Goal: Navigation & Orientation: Find specific page/section

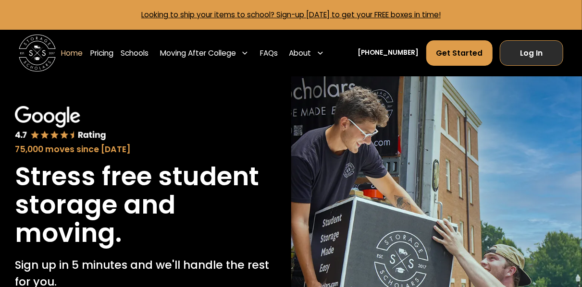
click at [514, 52] on link "Log In" at bounding box center [530, 52] width 63 height 25
click at [81, 53] on link "Home" at bounding box center [72, 53] width 22 height 26
click at [35, 51] on img at bounding box center [37, 53] width 37 height 37
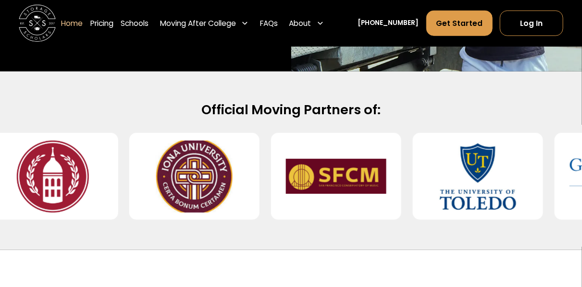
scroll to position [364, 0]
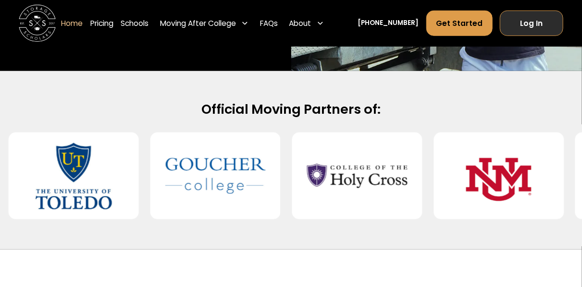
click at [523, 24] on link "Log In" at bounding box center [530, 23] width 63 height 25
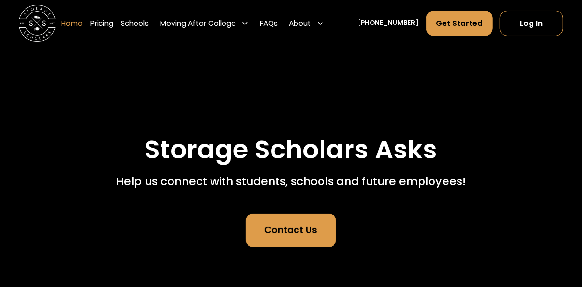
click at [82, 22] on link "Home" at bounding box center [72, 23] width 22 height 26
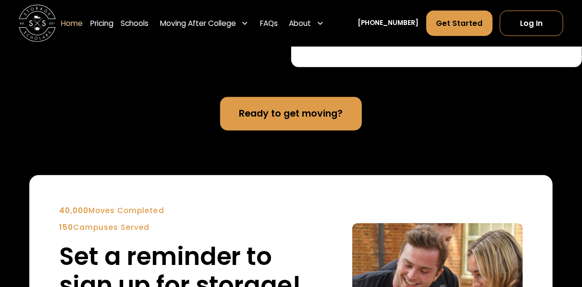
scroll to position [1972, 0]
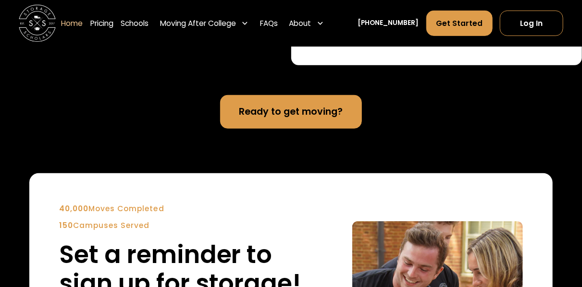
click at [97, 35] on div "Home Pricing Schools Moving After College Commercial Projects Apartment Moving …" at bounding box center [194, 23] width 267 height 26
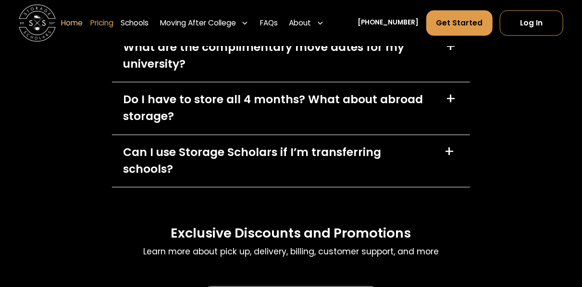
scroll to position [2650, 0]
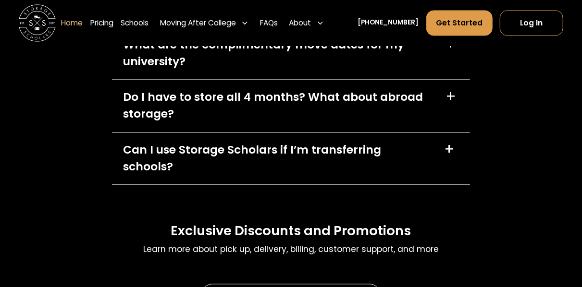
drag, startPoint x: 122, startPoint y: 25, endPoint x: 116, endPoint y: 9, distance: 17.3
click at [113, 25] on link "Pricing" at bounding box center [101, 23] width 23 height 26
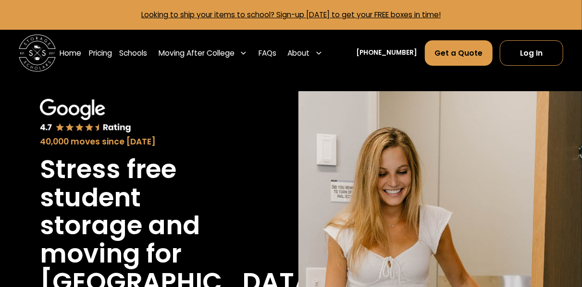
click at [49, 59] on img at bounding box center [37, 53] width 37 height 37
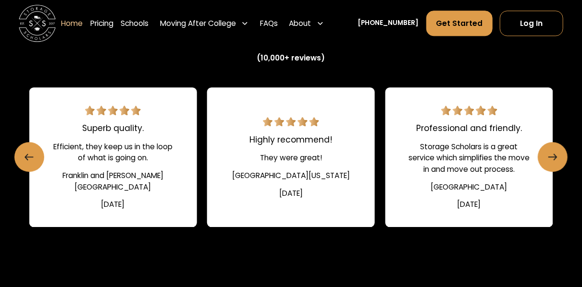
scroll to position [1289, 0]
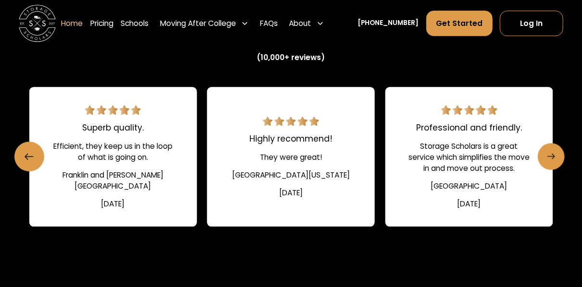
click at [551, 164] on icon "Next slide" at bounding box center [551, 156] width 8 height 15
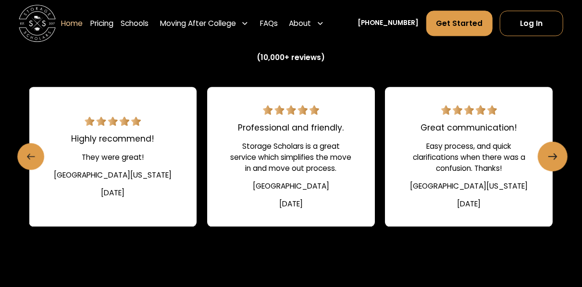
click at [29, 164] on icon "Previous slide" at bounding box center [30, 156] width 8 height 15
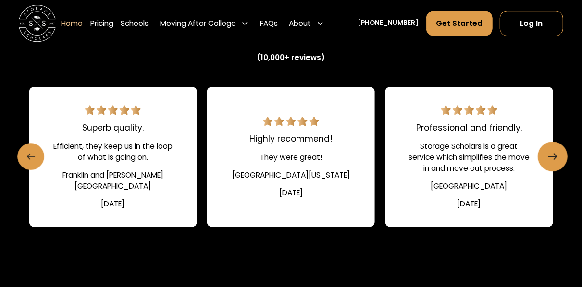
click at [30, 164] on icon "Previous slide" at bounding box center [30, 156] width 8 height 15
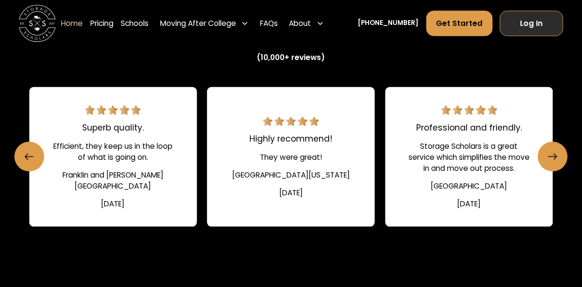
click at [520, 15] on link "Log In" at bounding box center [530, 23] width 63 height 25
